Goal: Use online tool/utility: Utilize a website feature to perform a specific function

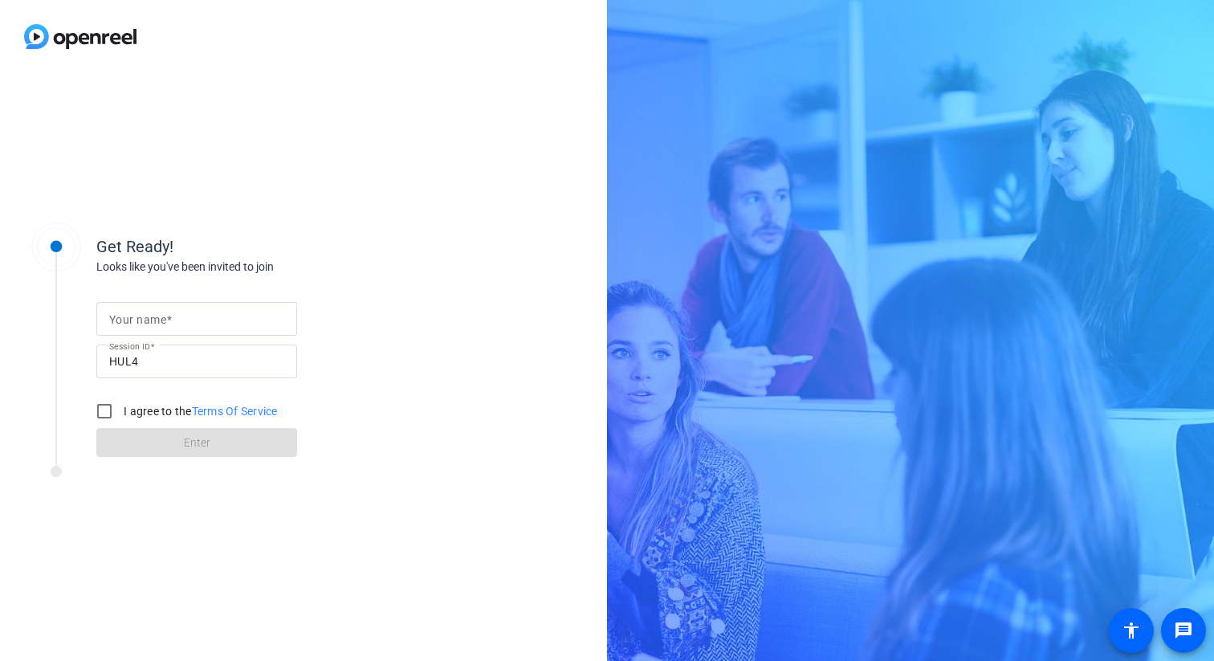
click at [133, 313] on mat-label "Your name" at bounding box center [137, 319] width 57 height 13
click at [133, 311] on input "Your name" at bounding box center [196, 318] width 175 height 19
type input "[PERSON_NAME]"
click at [99, 409] on input "I agree to the Terms Of Service" at bounding box center [104, 411] width 32 height 32
checkbox input "true"
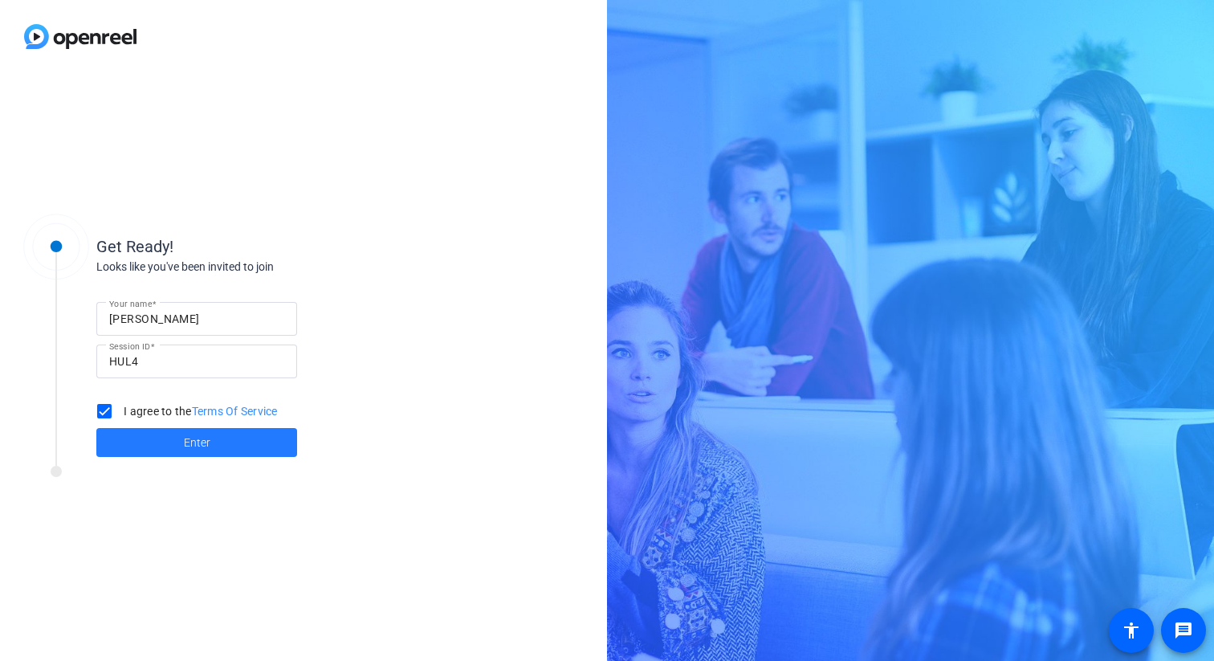
click at [155, 449] on span at bounding box center [196, 442] width 201 height 39
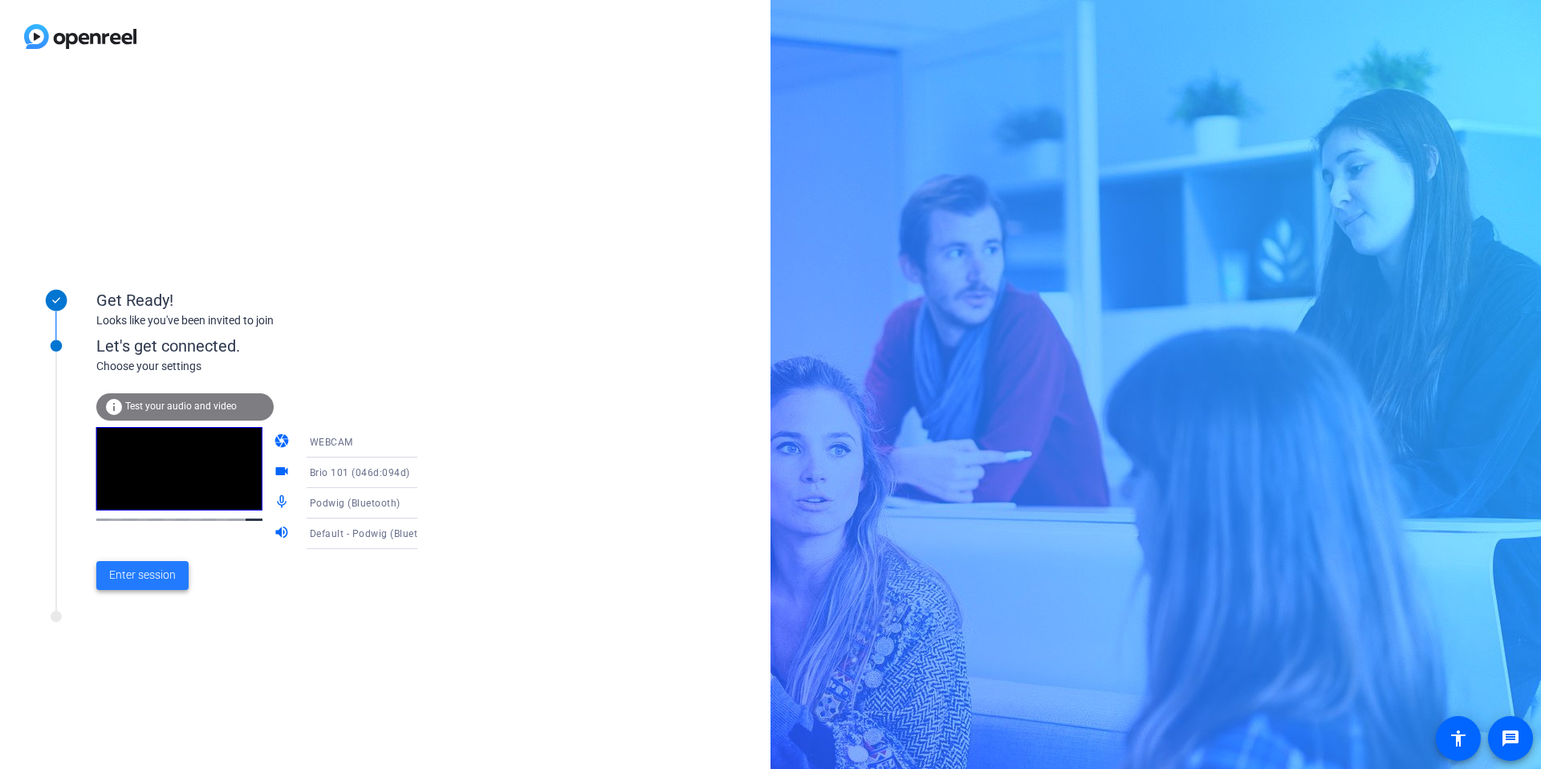
click at [144, 577] on span "Enter session" at bounding box center [142, 575] width 67 height 17
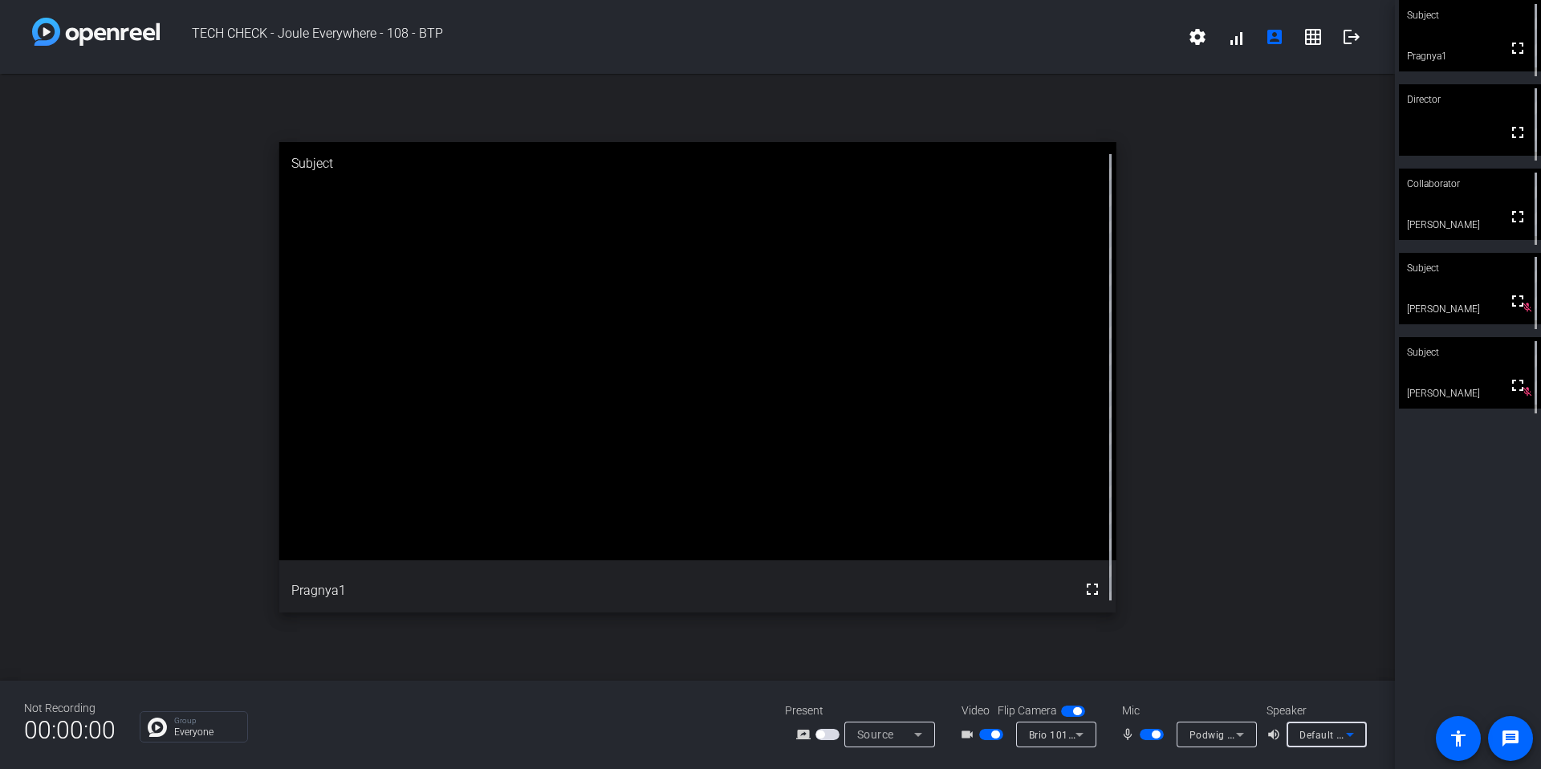
click at [1213, 660] on icon at bounding box center [1350, 735] width 8 height 4
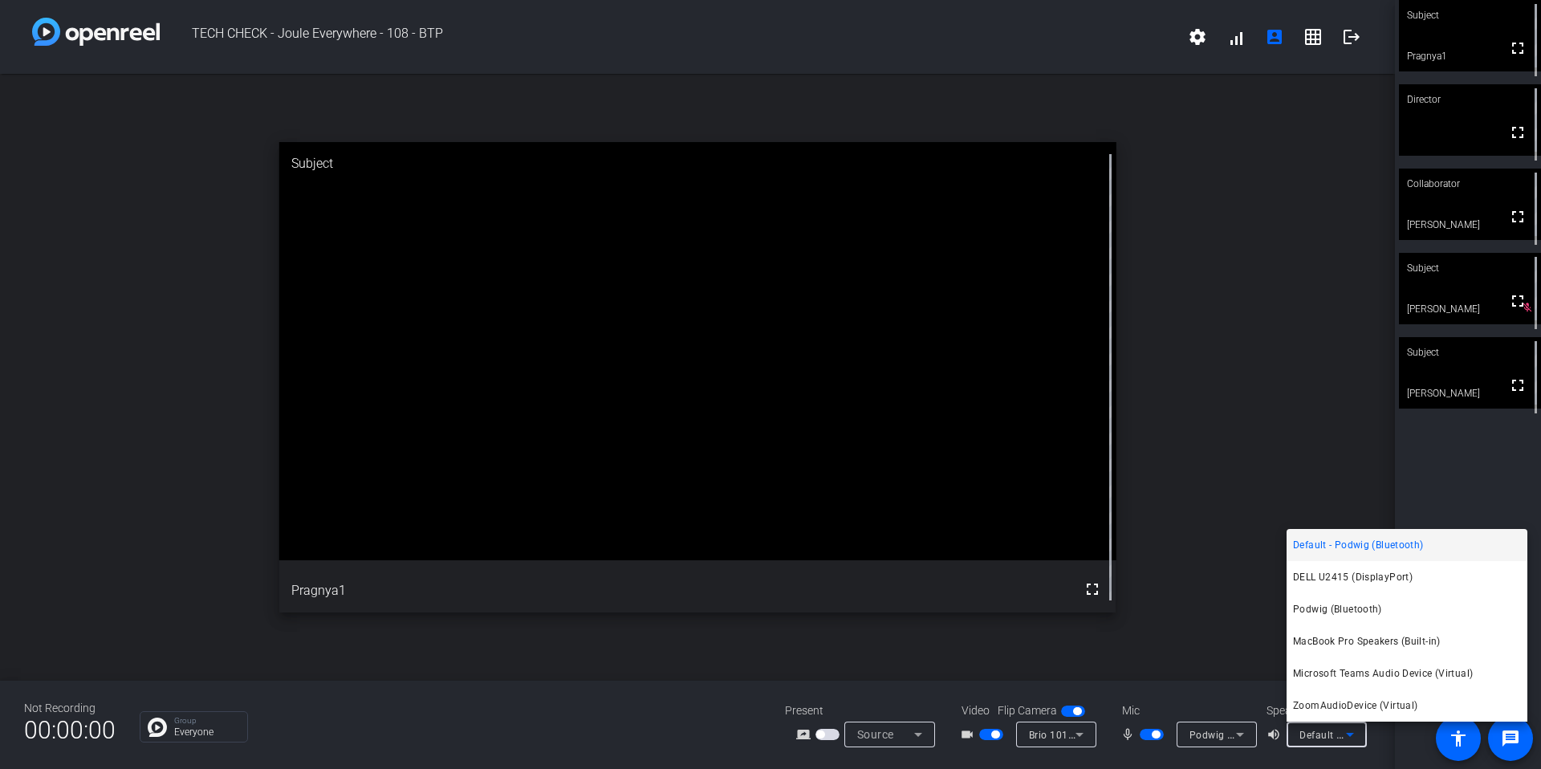
click at [1213, 514] on div at bounding box center [770, 384] width 1541 height 769
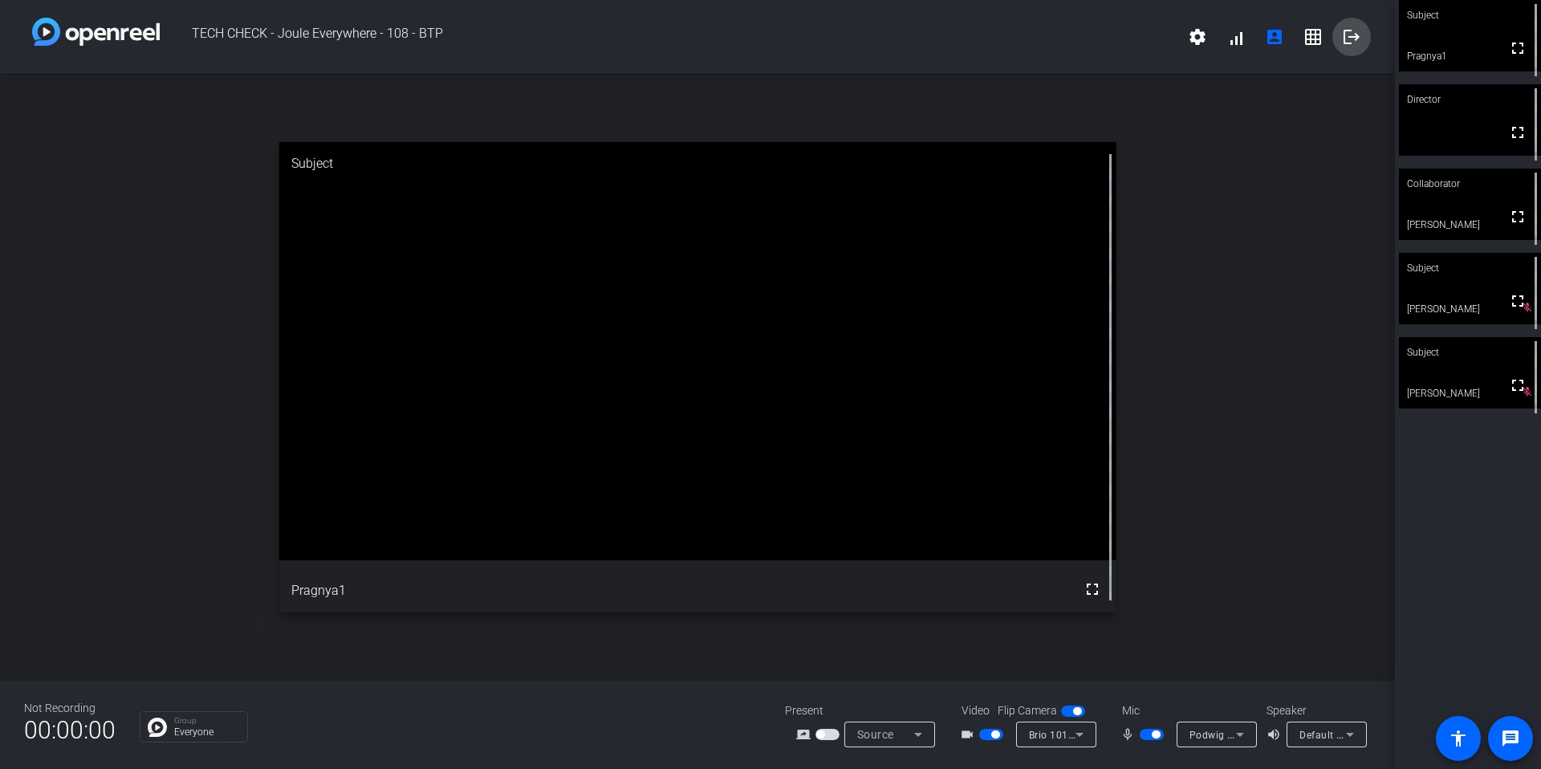
click at [1213, 42] on mat-icon "logout" at bounding box center [1351, 36] width 19 height 19
